Goal: Information Seeking & Learning: Learn about a topic

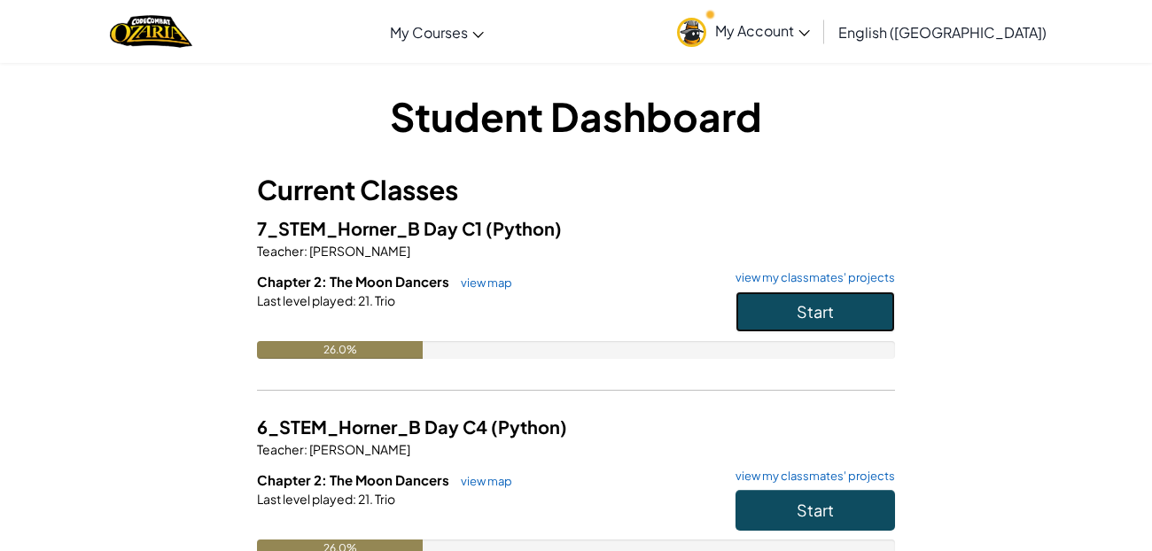
click at [773, 325] on button "Start" at bounding box center [815, 312] width 160 height 41
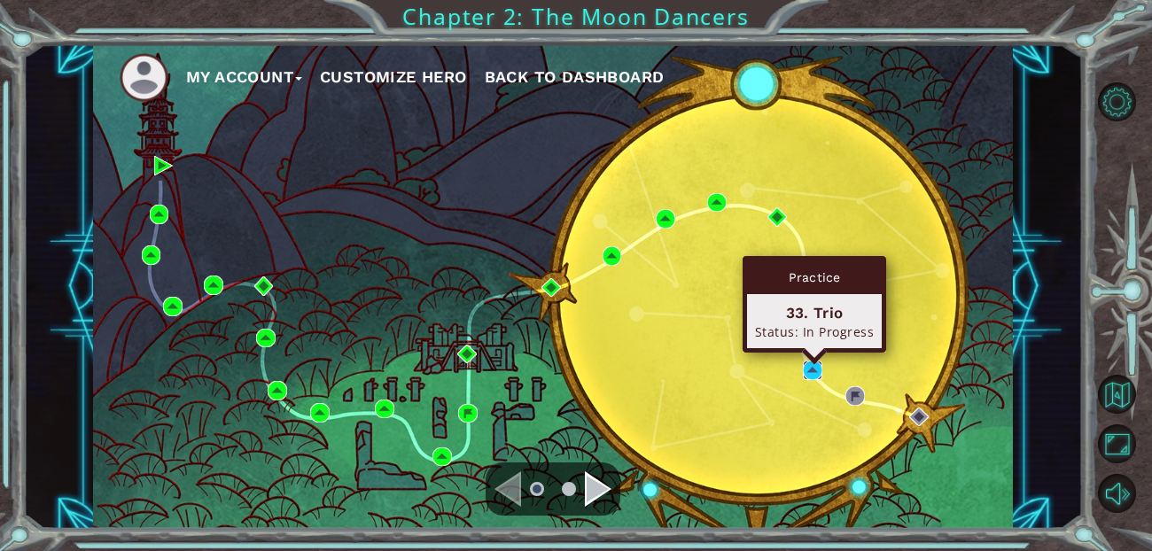
click at [812, 375] on img at bounding box center [812, 370] width 19 height 19
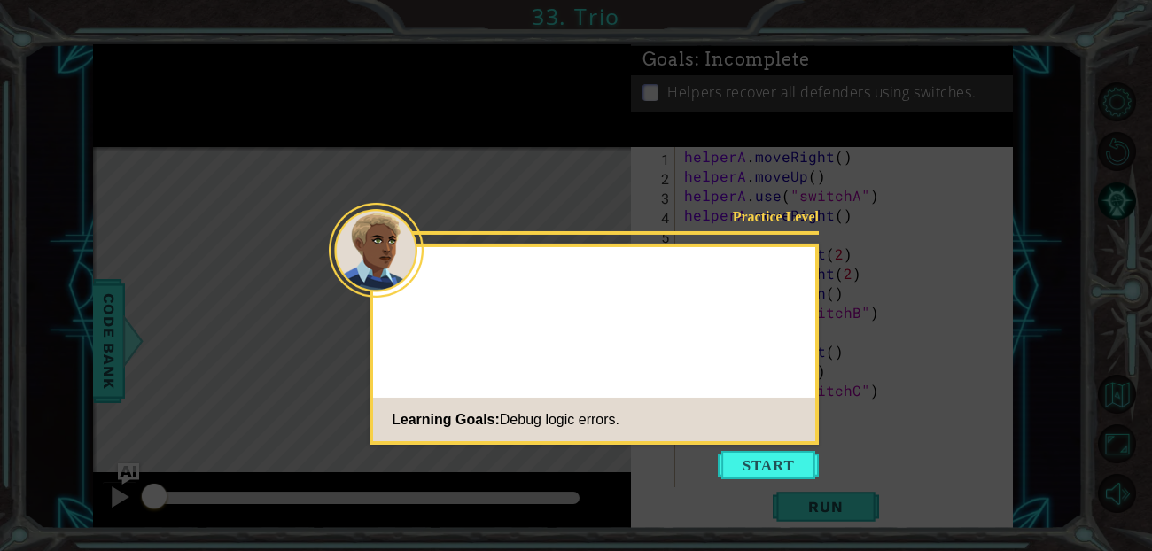
click at [782, 467] on button "Start" at bounding box center [768, 465] width 101 height 28
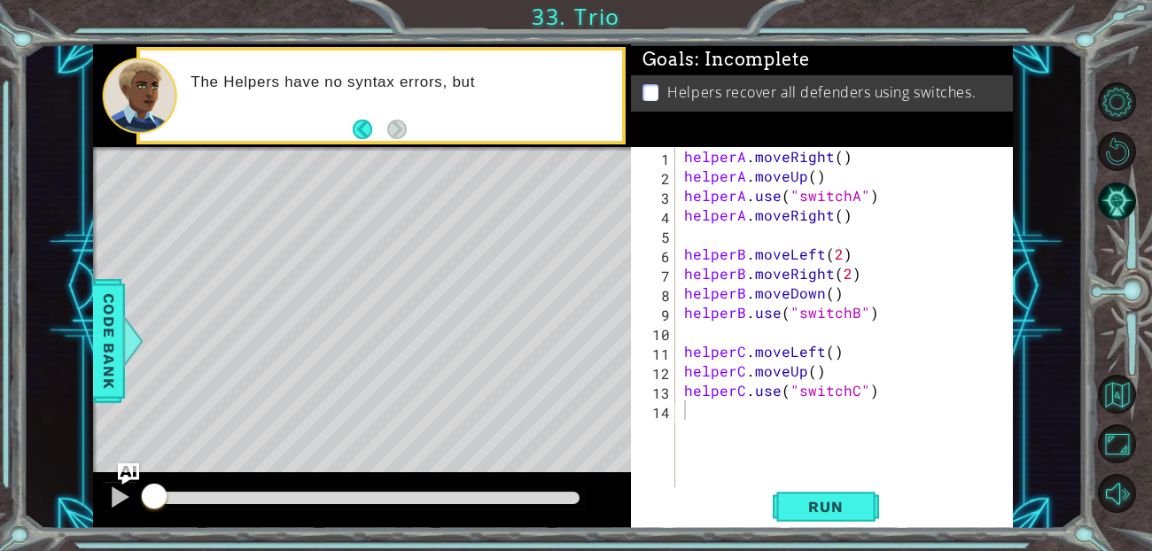
click at [642, 84] on li "Helpers recover all defenders using switches." at bounding box center [823, 92] width 362 height 20
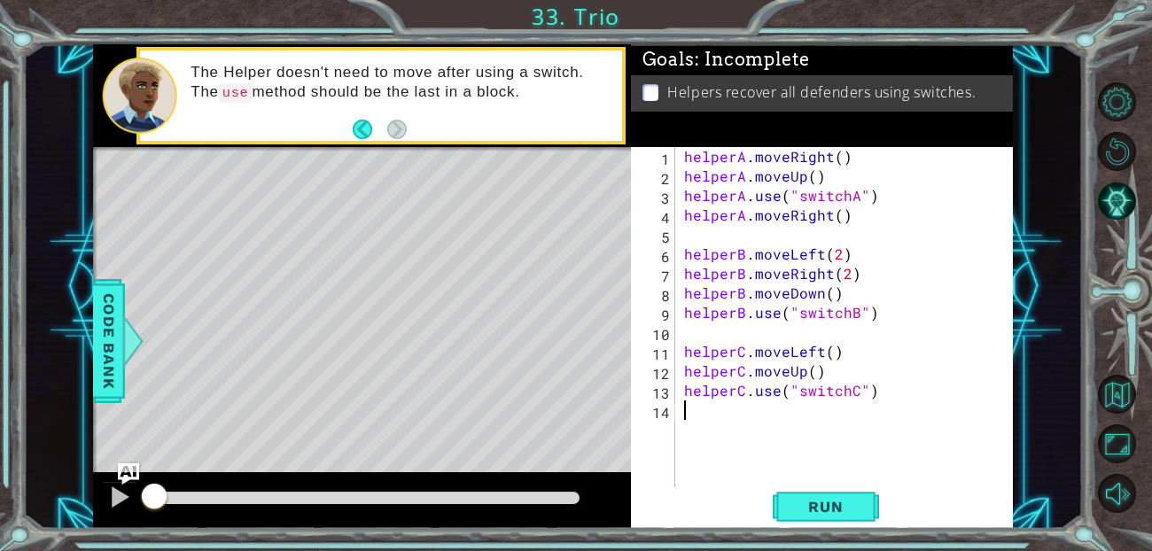
click at [836, 156] on div "helperA . moveRight ( ) helperA . moveUp ( ) helperA . use ( "switchA" ) helper…" at bounding box center [850, 342] width 338 height 390
click at [810, 180] on div "helperA . moveRight ( 1 ) helperA . moveUp ( ) helperA . use ( "switchA" ) help…" at bounding box center [850, 342] width 338 height 390
click at [837, 214] on div "helperA . moveRight ( 1 ) helperA . moveUp ( 1 ) helperA . use ( "switchA" ) he…" at bounding box center [850, 342] width 338 height 390
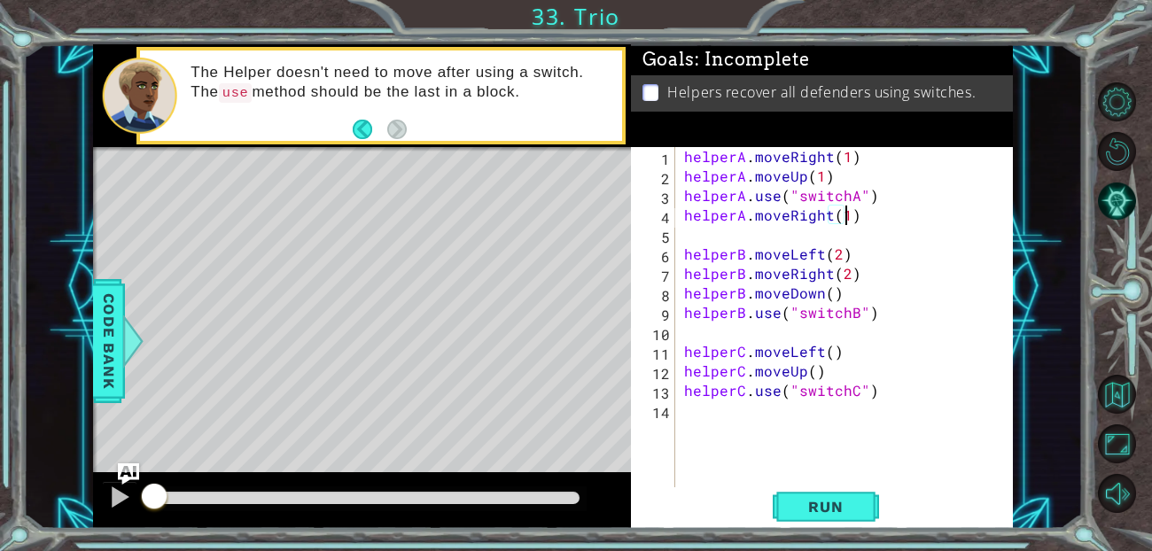
scroll to position [0, 10]
click at [821, 506] on span "Run" at bounding box center [825, 507] width 70 height 18
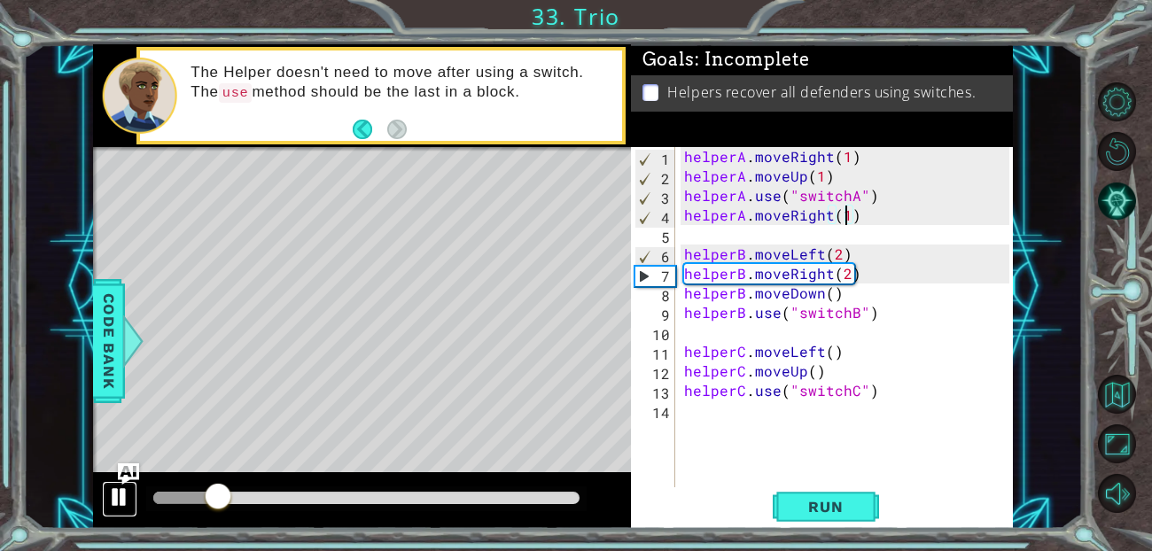
click at [115, 493] on div at bounding box center [119, 497] width 23 height 23
click at [111, 493] on div at bounding box center [119, 497] width 23 height 23
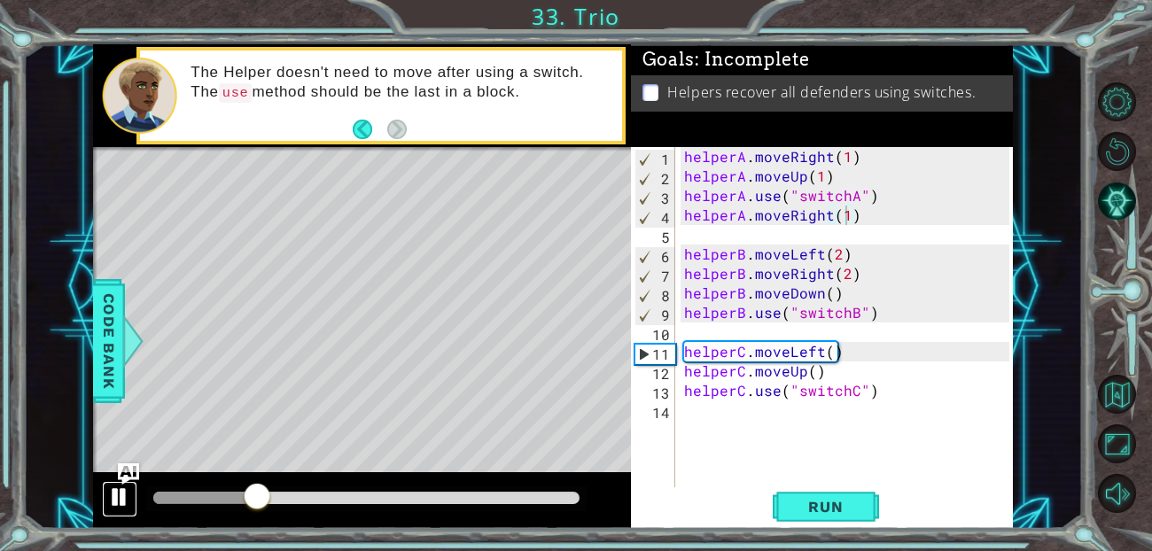
click at [104, 486] on button at bounding box center [119, 499] width 35 height 36
click at [828, 276] on div "helperA . moveRight ( 1 ) helperA . moveUp ( 1 ) helperA . use ( "switchA" ) he…" at bounding box center [850, 342] width 338 height 390
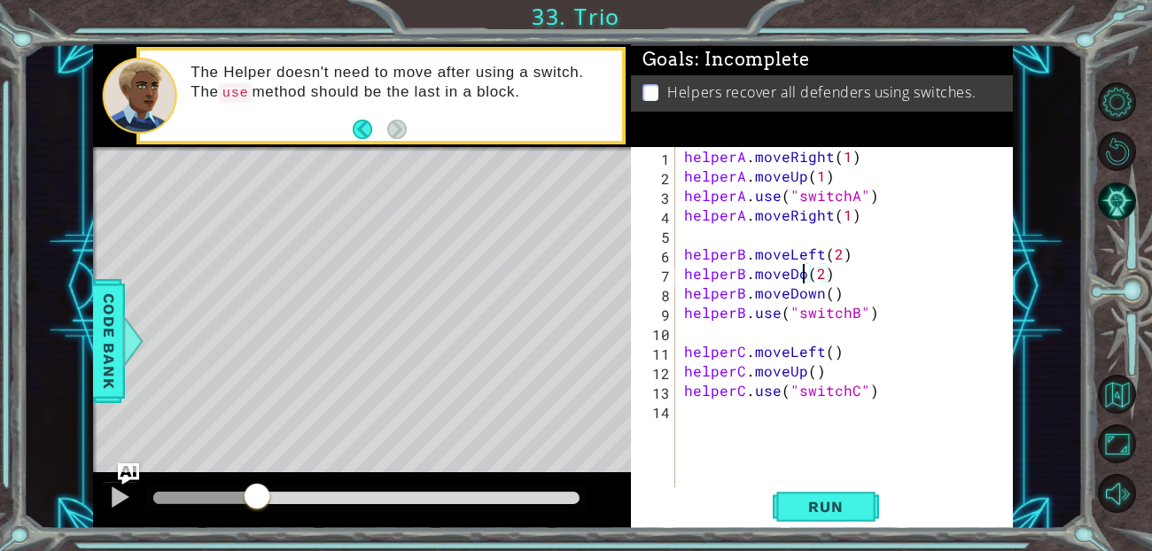
scroll to position [0, 8]
click at [838, 276] on div "helperA . moveRight ( 1 ) helperA . moveUp ( 1 ) helperA . use ( "switchA" ) he…" at bounding box center [850, 342] width 338 height 390
drag, startPoint x: 844, startPoint y: 294, endPoint x: 667, endPoint y: 304, distance: 176.6
click at [667, 304] on div "helperB.moveDown(1) 1 2 3 4 5 6 7 8 9 10 11 12 13 14 helperA . moveRight ( 1 ) …" at bounding box center [820, 322] width 378 height 351
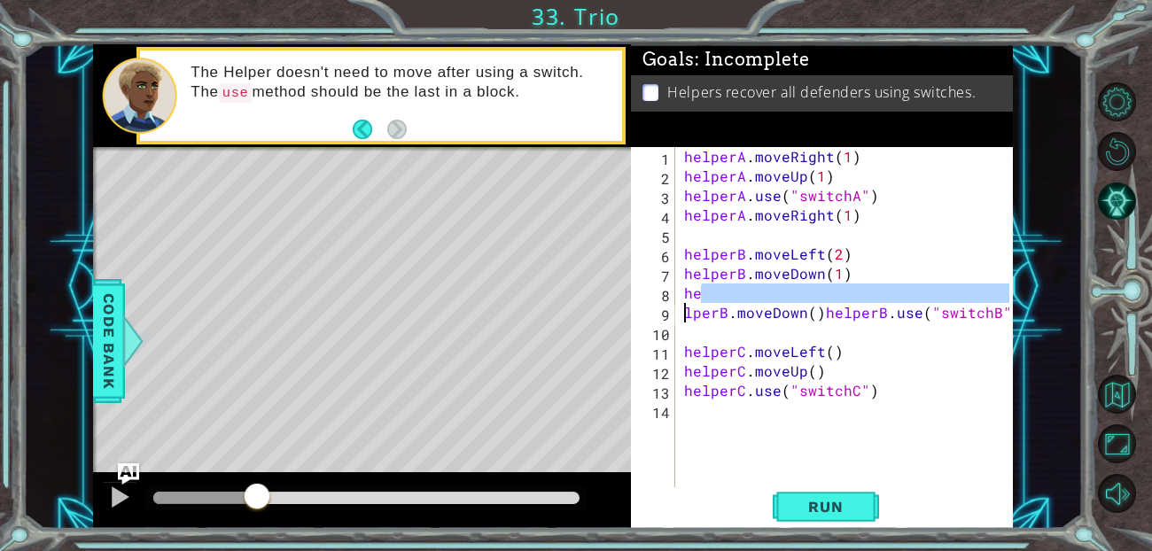
scroll to position [0, 0]
type textarea "helperB.moveDown()helperB.use("switchB")"
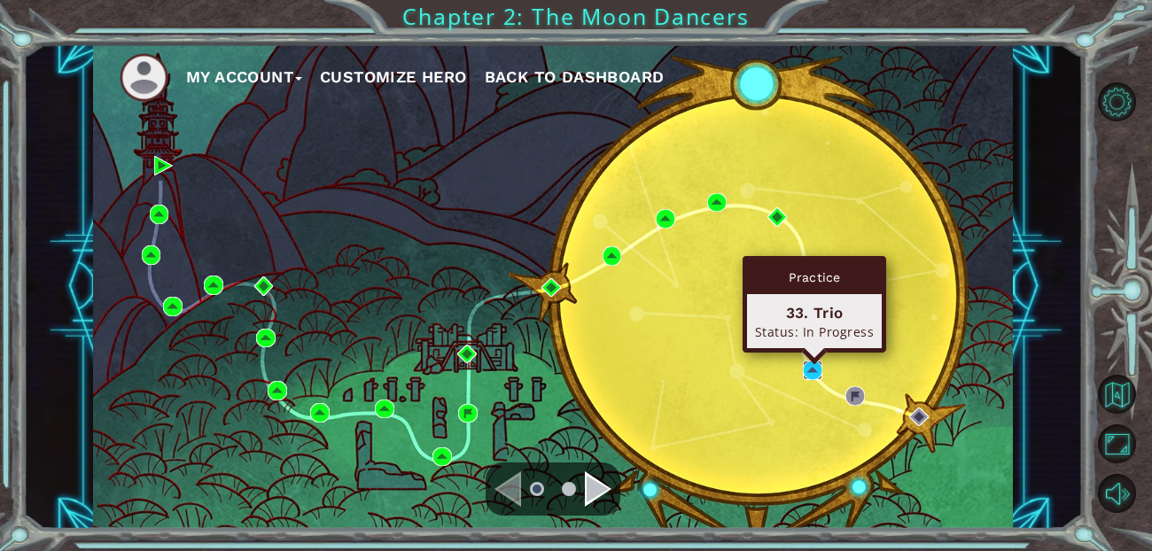
click at [809, 362] on img at bounding box center [812, 370] width 19 height 19
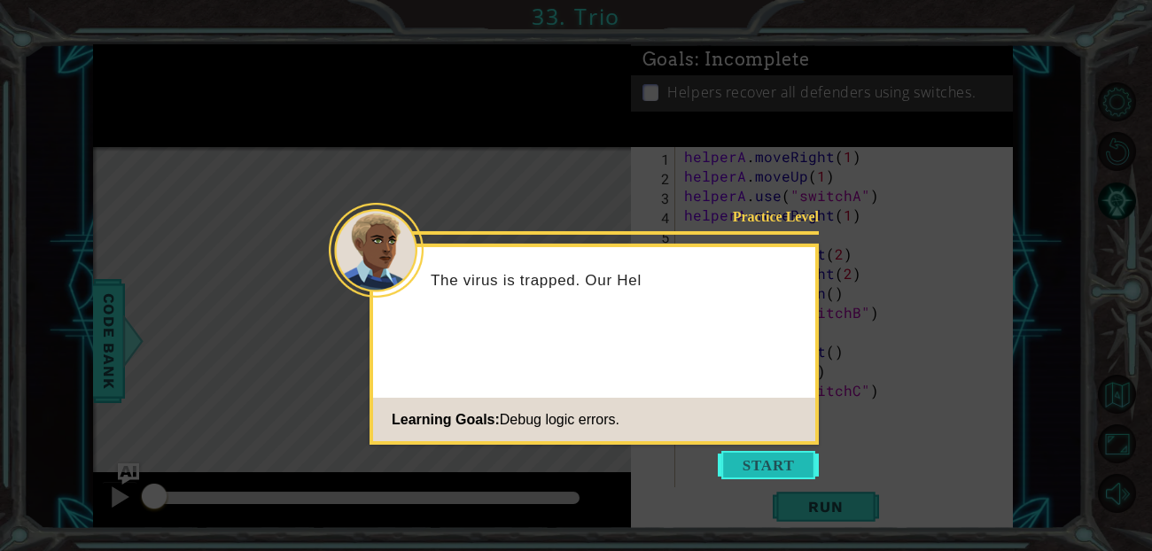
click at [783, 470] on button "Start" at bounding box center [768, 465] width 101 height 28
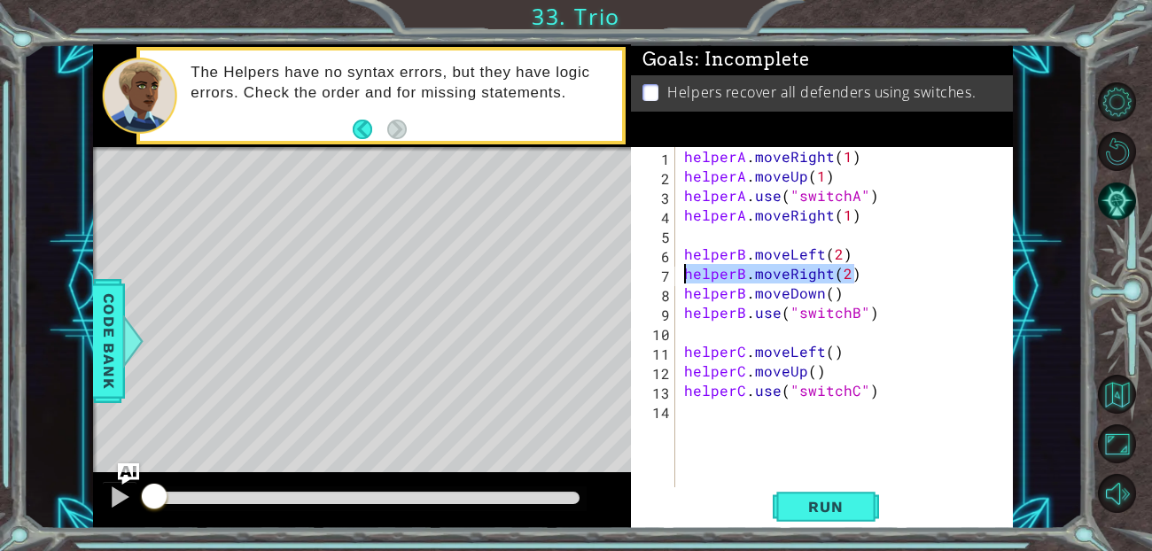
drag, startPoint x: 854, startPoint y: 270, endPoint x: 679, endPoint y: 266, distance: 175.5
click at [681, 266] on div "helperA . moveRight ( 1 ) helperA . moveUp ( 1 ) helperA . use ( "switchA" ) he…" at bounding box center [845, 322] width 329 height 351
type textarea "helperB.moveRight(2)"
click at [829, 297] on div "helperA . moveRight ( 1 ) helperA . moveUp ( 1 ) helperA . use ( "switchA" ) he…" at bounding box center [850, 342] width 338 height 390
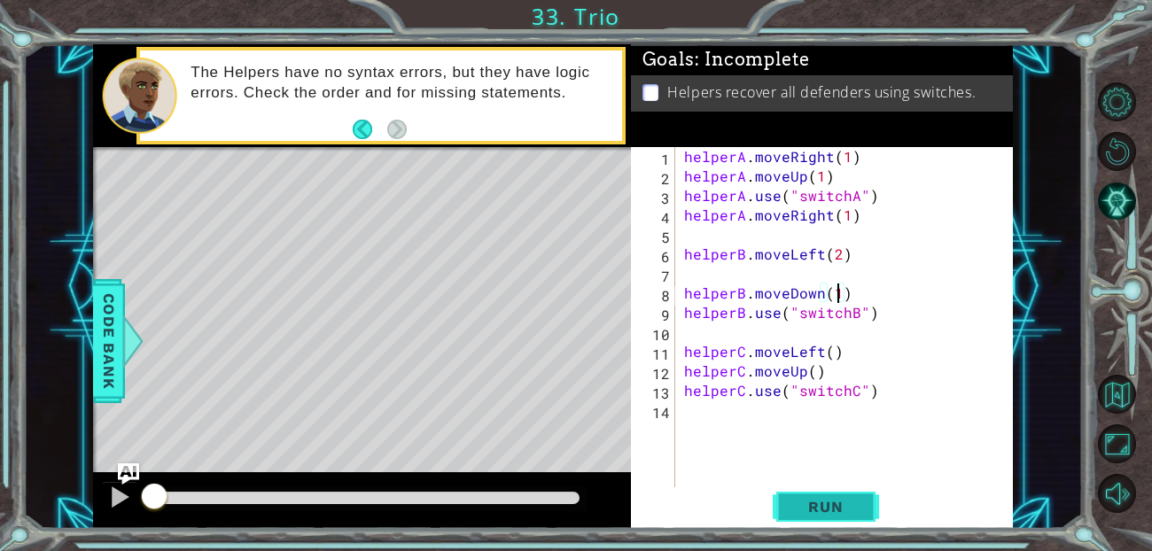
type textarea "helperB.moveDown(1)"
click at [837, 500] on span "Run" at bounding box center [825, 507] width 70 height 18
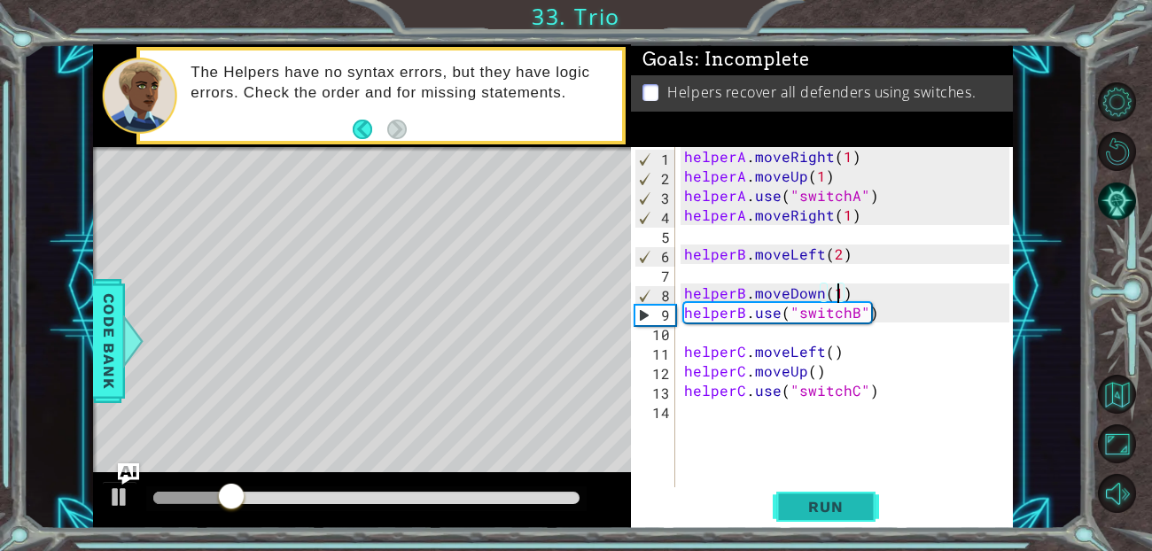
click at [831, 505] on span "Run" at bounding box center [825, 507] width 70 height 18
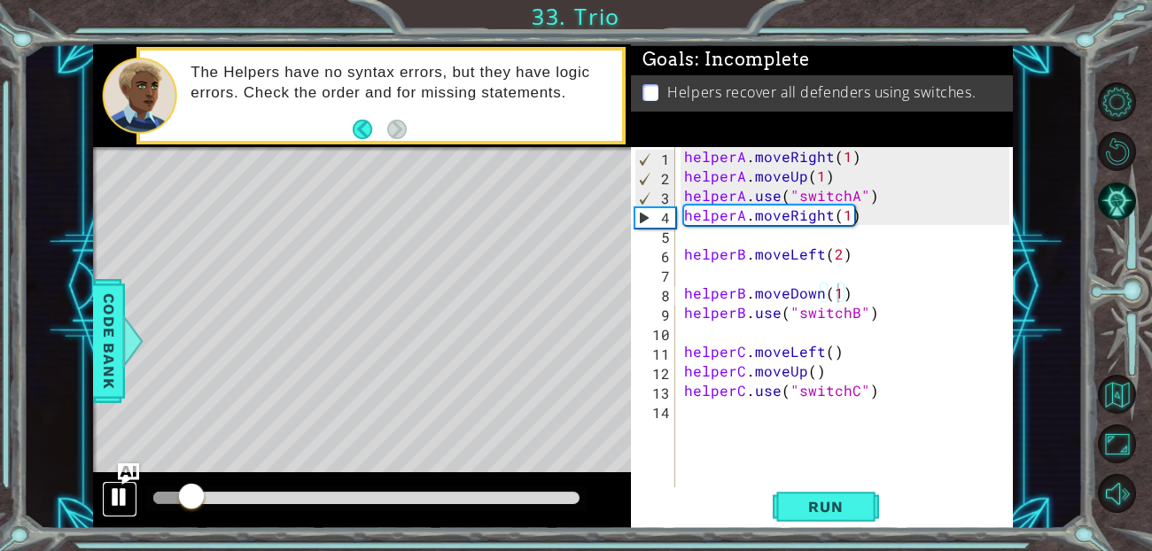
click at [123, 493] on div at bounding box center [119, 497] width 23 height 23
